Goal: Information Seeking & Learning: Learn about a topic

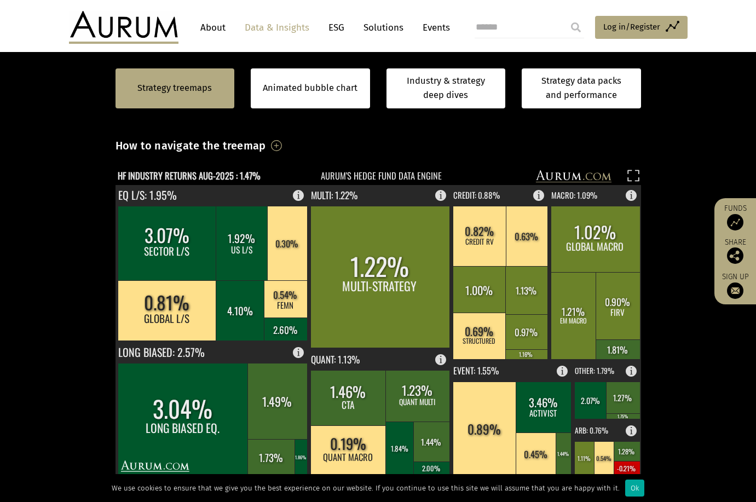
scroll to position [329, 0]
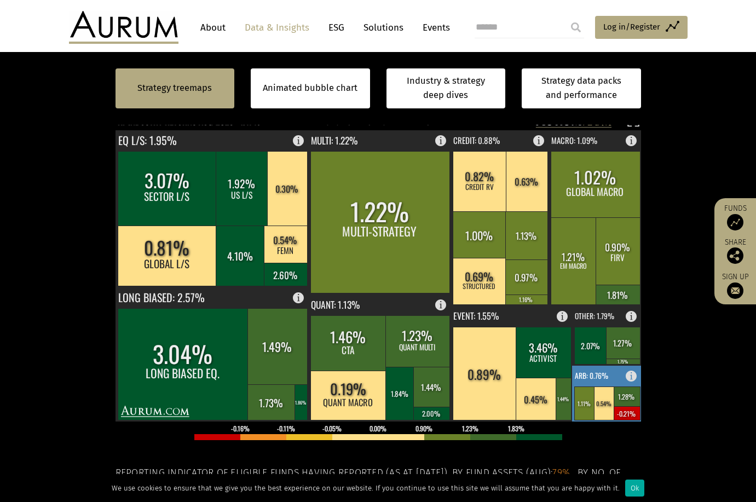
click at [632, 377] on rect at bounding box center [634, 373] width 13 height 15
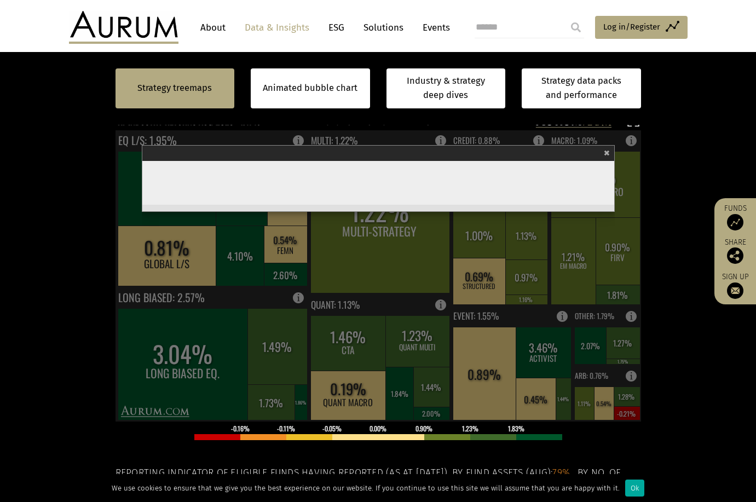
click at [79, 345] on section "Strategy treemaps Animated bubble chart Industry & strategy deep dives Strategy…" at bounding box center [378, 307] width 756 height 685
click at [608, 152] on span "×" at bounding box center [607, 152] width 6 height 13
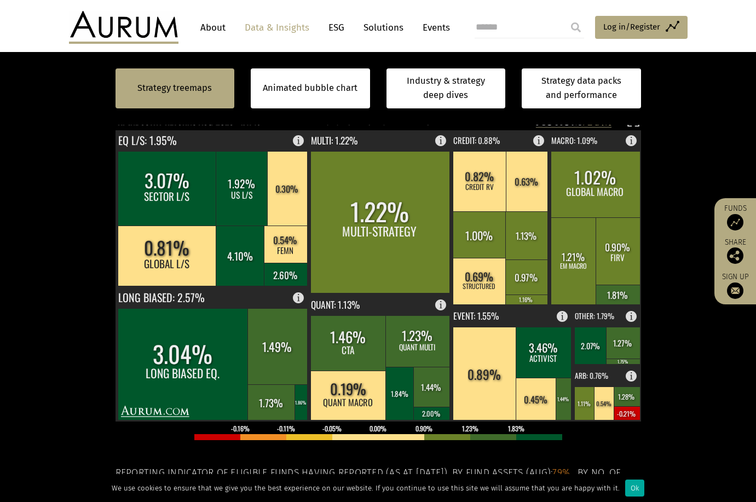
scroll to position [493, 0]
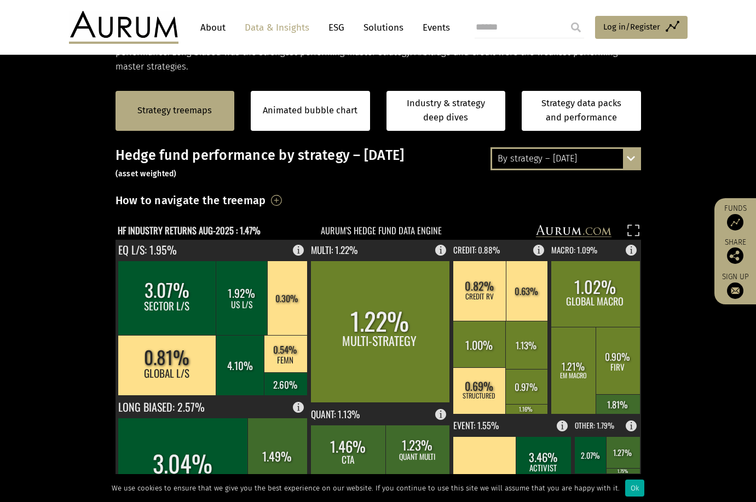
scroll to position [110, 0]
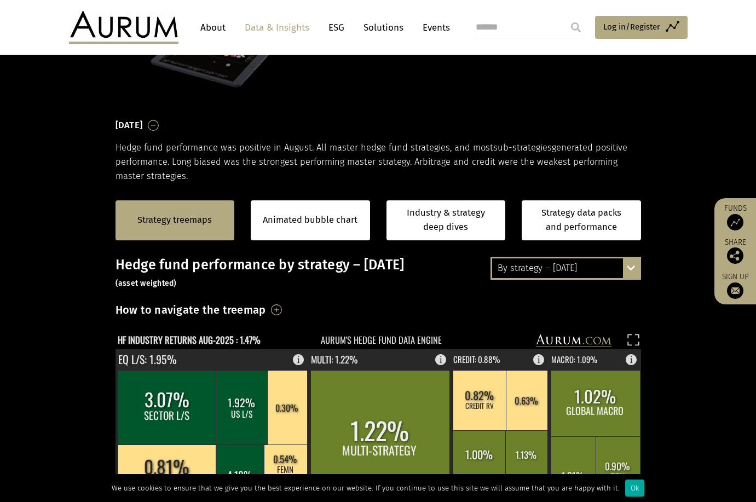
click at [632, 267] on div "By strategy – August 2025 By strategy – August 2025 By strategy – year to date …" at bounding box center [566, 268] width 151 height 23
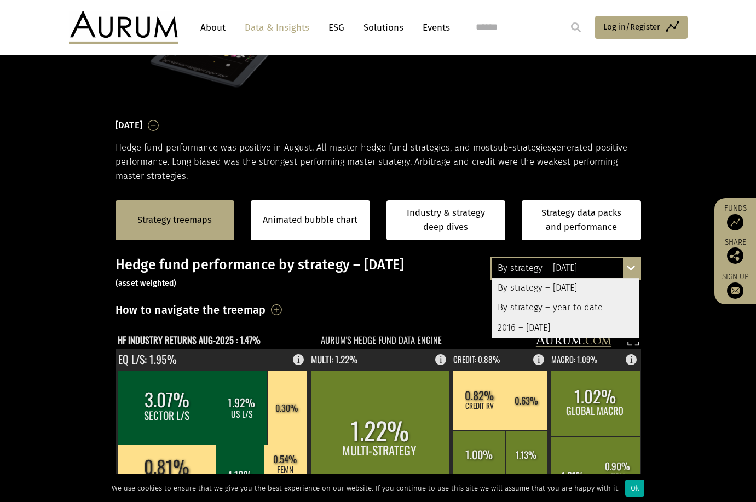
click at [576, 307] on div "By strategy – year to date" at bounding box center [565, 308] width 147 height 20
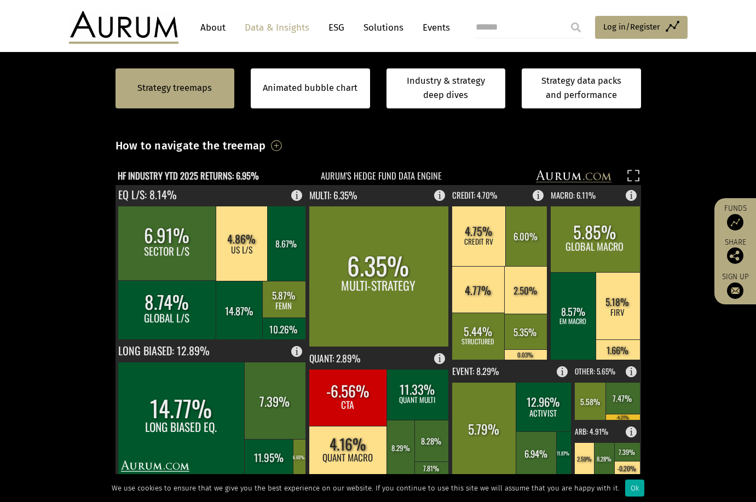
scroll to position [383, 0]
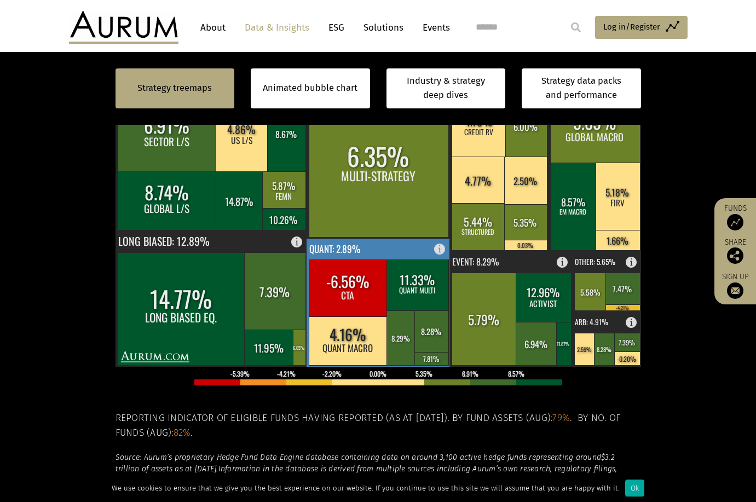
click at [369, 250] on rect at bounding box center [379, 303] width 144 height 128
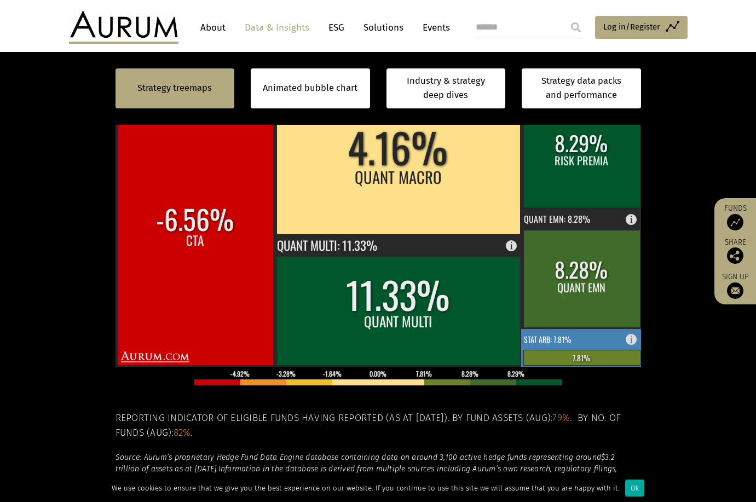
click at [628, 341] on rect at bounding box center [634, 336] width 13 height 15
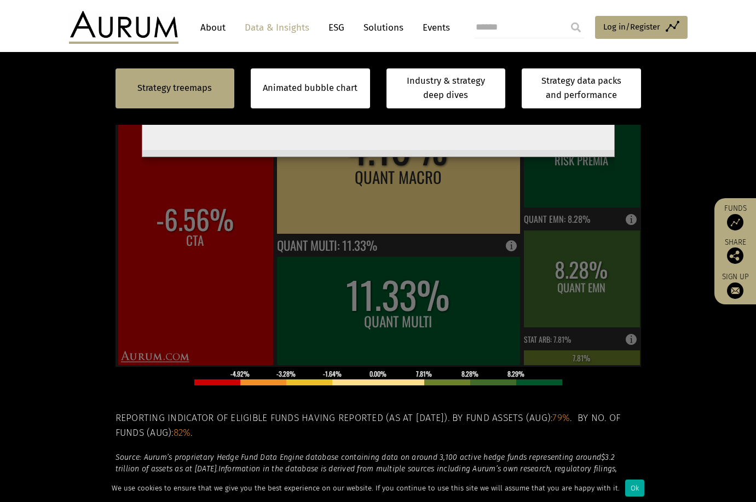
scroll to position [218, 0]
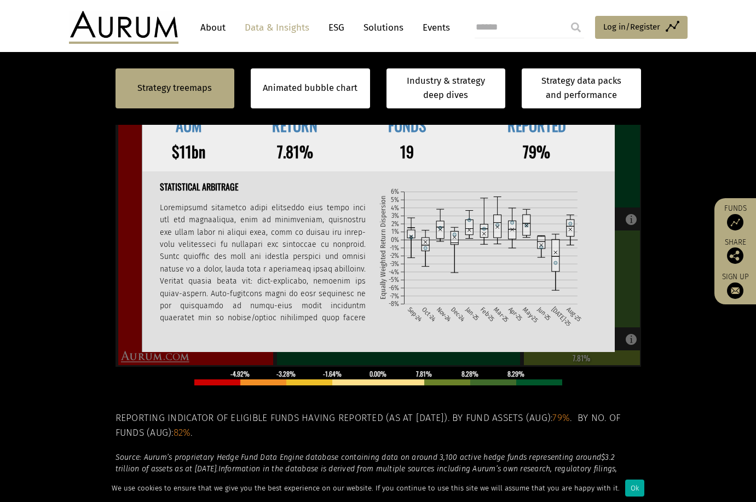
scroll to position [227, 0]
click at [654, 142] on section "Strategy treemaps Animated bubble chart Industry & strategy deep dives Strategy…" at bounding box center [378, 252] width 756 height 685
click at [39, 167] on section "Strategy treemaps Animated bubble chart Industry & strategy deep dives Strategy…" at bounding box center [378, 252] width 756 height 685
click at [152, 385] on div "-4.92% -3.28% -1.64% 0.00% 7.81% 8.28% 8.29%" at bounding box center [379, 378] width 526 height 22
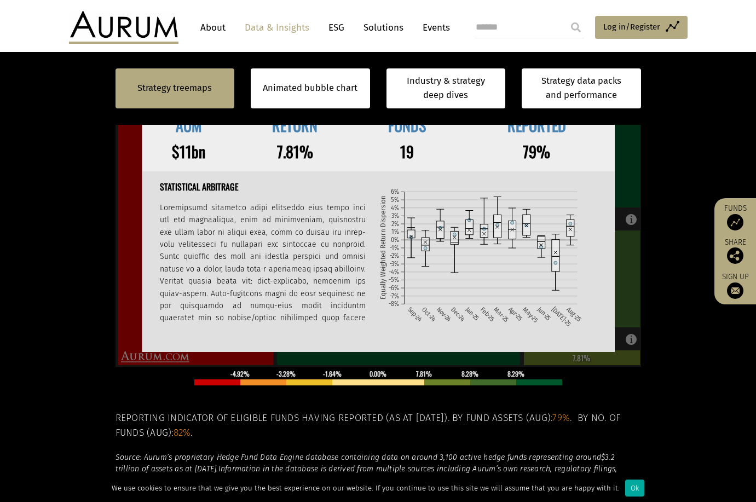
click at [179, 343] on div "AUM RETURN FUNDS REPORTED $11bn 7.81% 19 79% Statistical Arbitrage Sep-24 Oct-2…" at bounding box center [378, 227] width 473 height 242
click at [604, 150] on td "79%" at bounding box center [537, 152] width 156 height 26
click at [695, 237] on section "Strategy treemaps Animated bubble chart Industry & strategy deep dives Strategy…" at bounding box center [378, 252] width 756 height 685
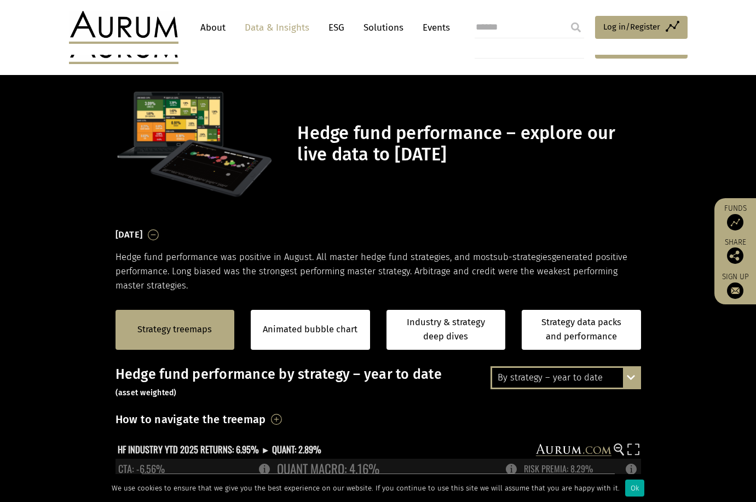
scroll to position [219, 0]
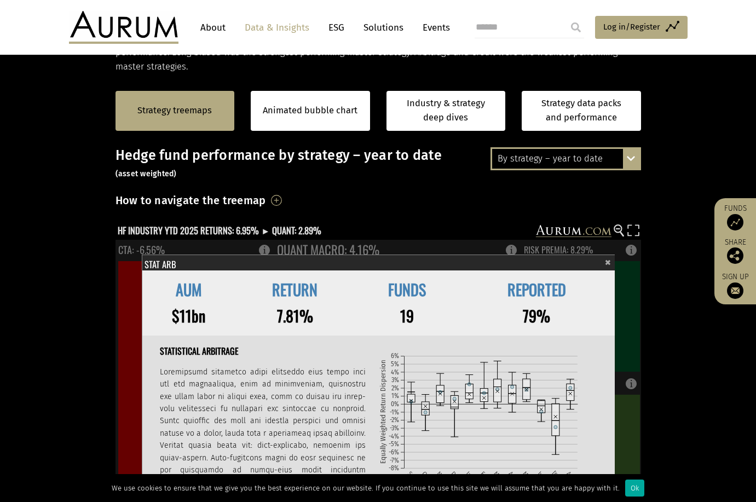
click at [608, 263] on span "×" at bounding box center [608, 261] width 6 height 13
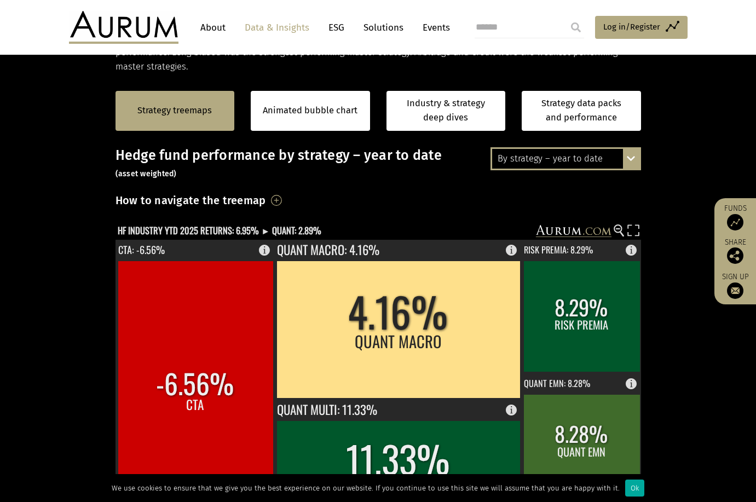
click at [82, 276] on section "Strategy treemaps Animated bubble chart Industry & strategy deep dives Strategy…" at bounding box center [378, 416] width 756 height 685
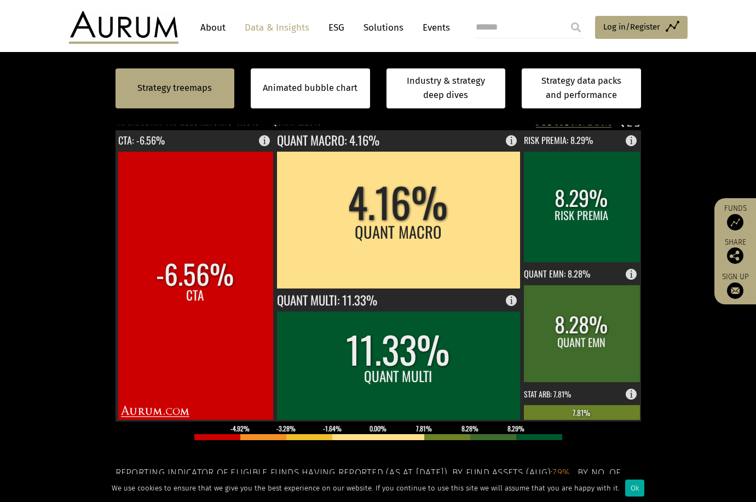
scroll to position [274, 0]
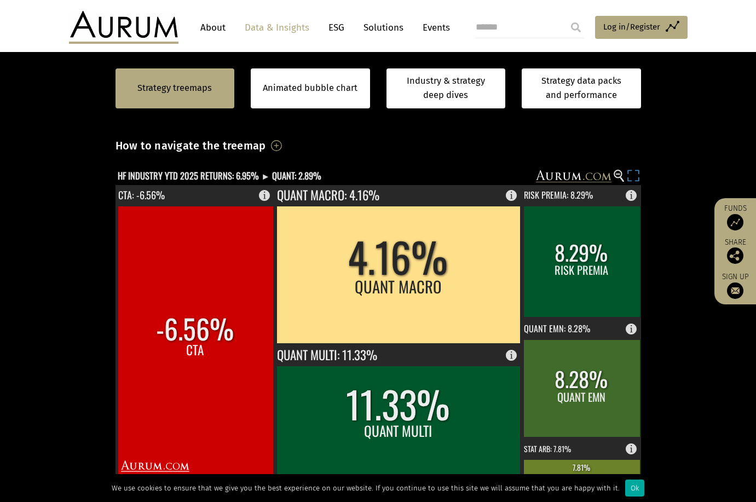
click at [633, 176] on rect at bounding box center [633, 177] width 15 height 15
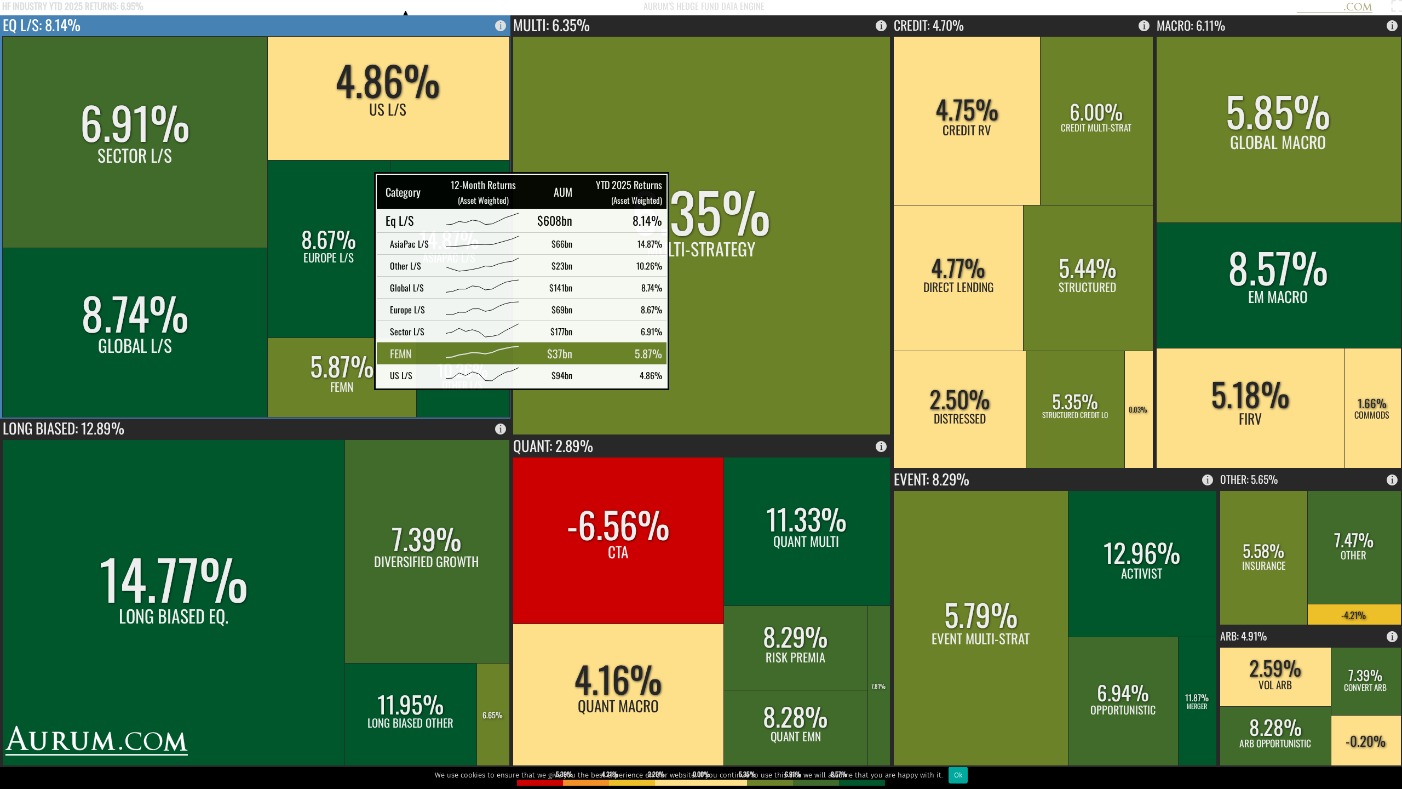
click at [347, 380] on rect at bounding box center [342, 376] width 150 height 79
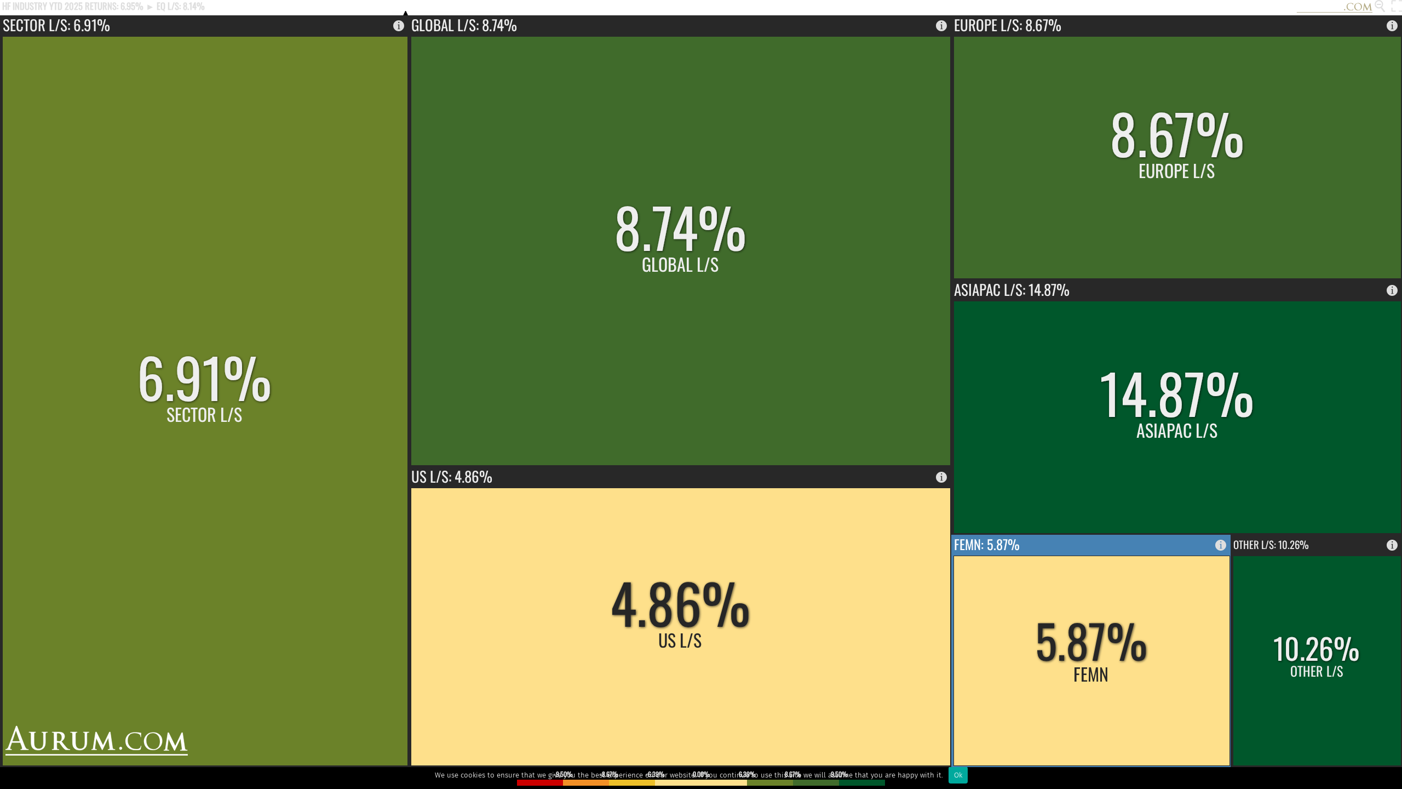
click at [756, 502] on rect at bounding box center [1224, 542] width 13 height 15
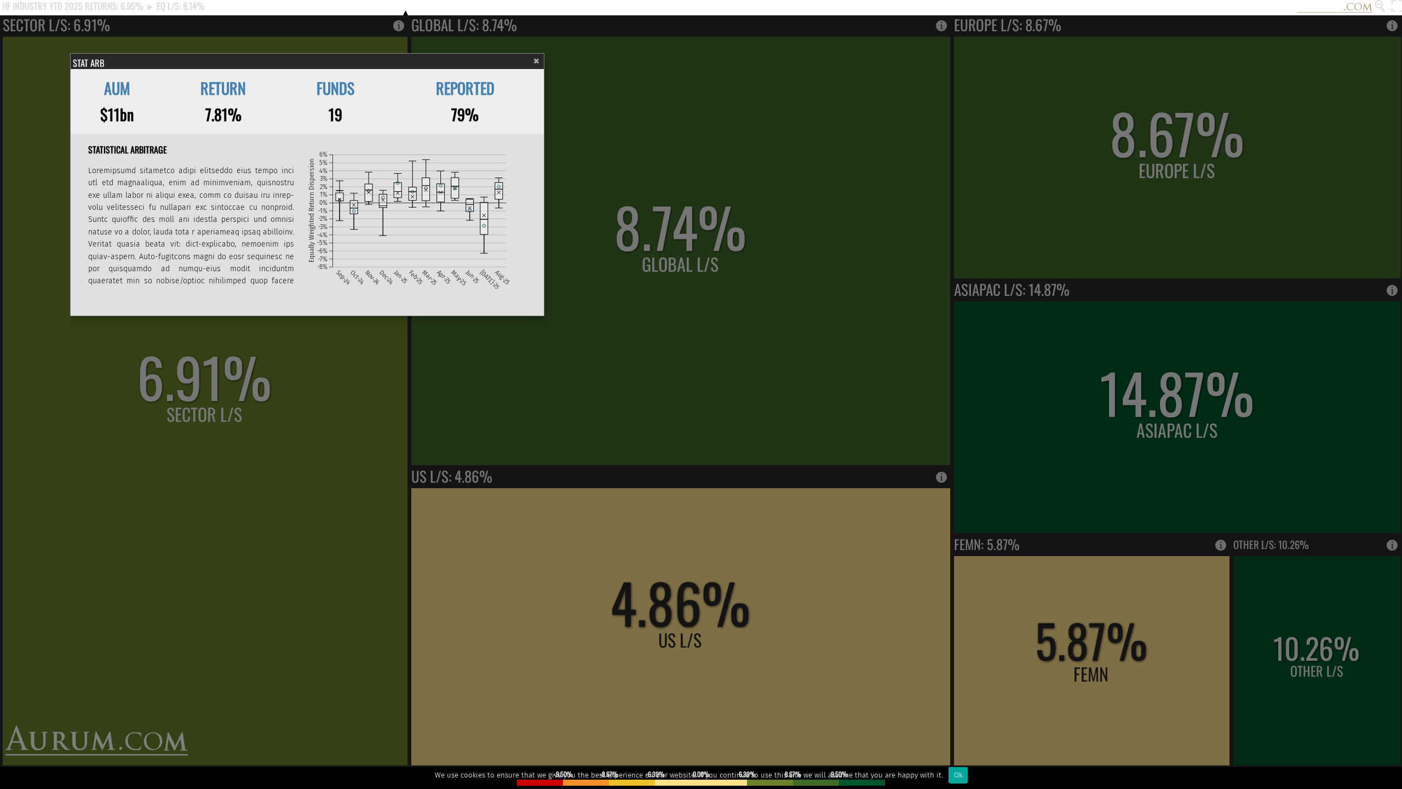
click at [540, 61] on span "×" at bounding box center [537, 60] width 6 height 13
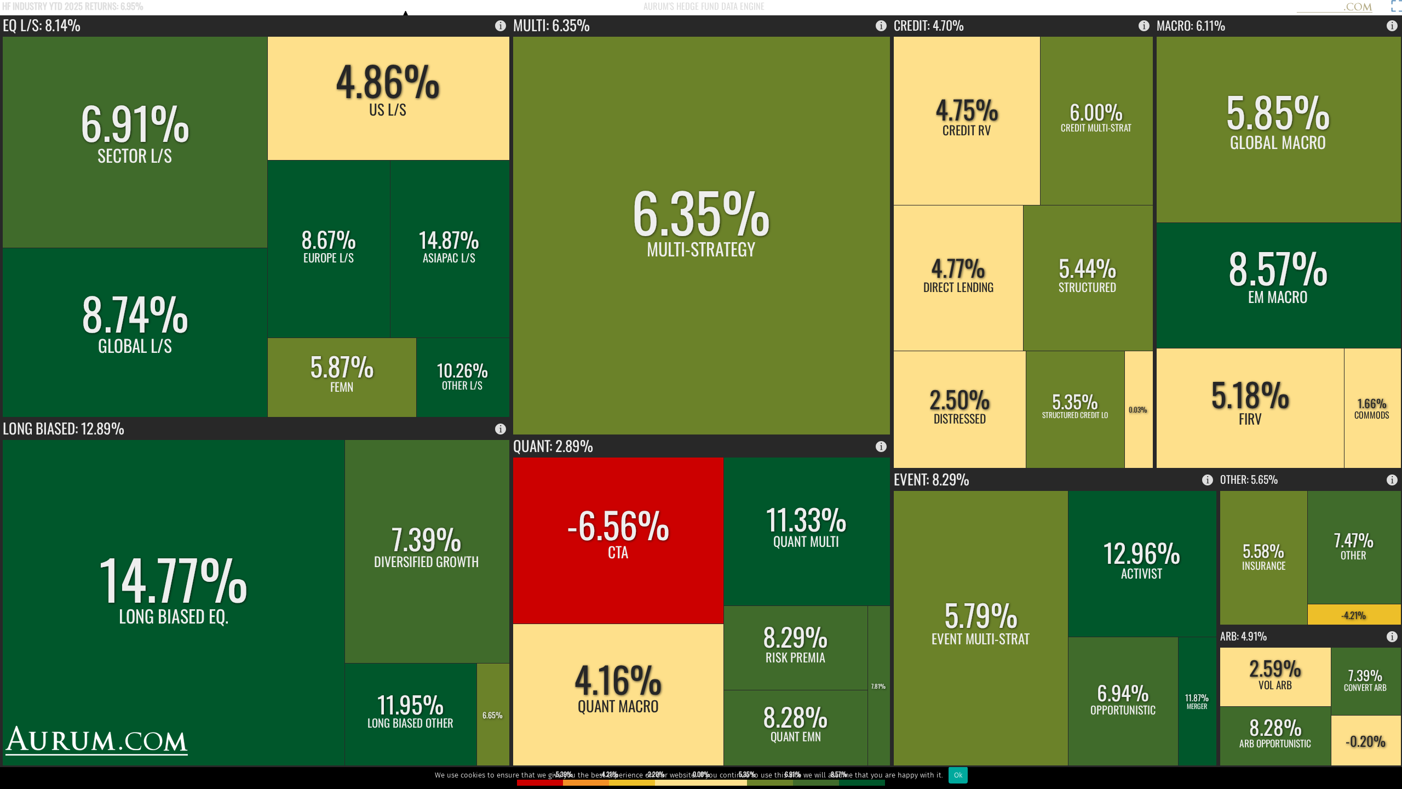
click at [756, 5] on rect at bounding box center [1394, 7] width 15 height 15
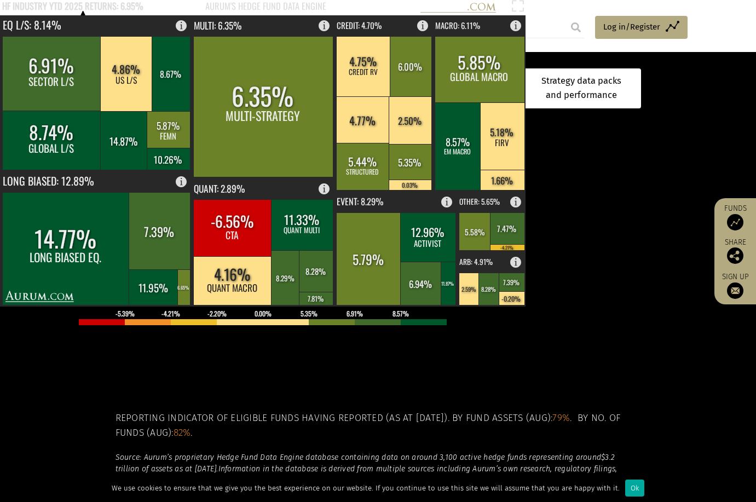
scroll to position [329, 0]
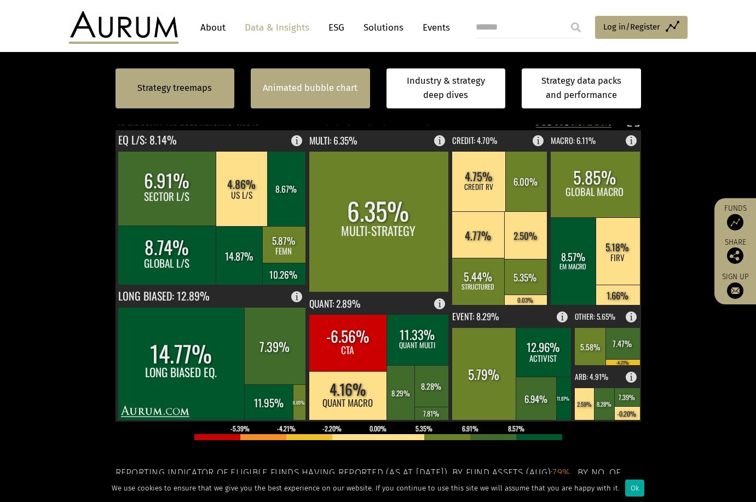
click at [299, 82] on link "Animated bubble chart" at bounding box center [310, 88] width 95 height 14
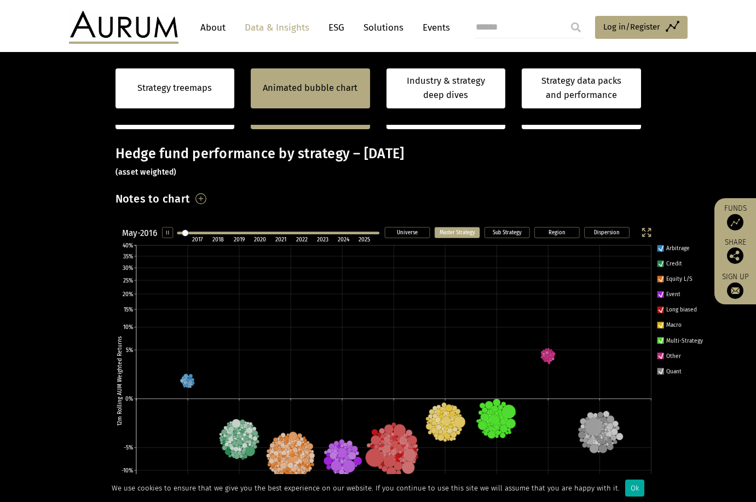
scroll to position [330, 0]
